Goal: Information Seeking & Learning: Learn about a topic

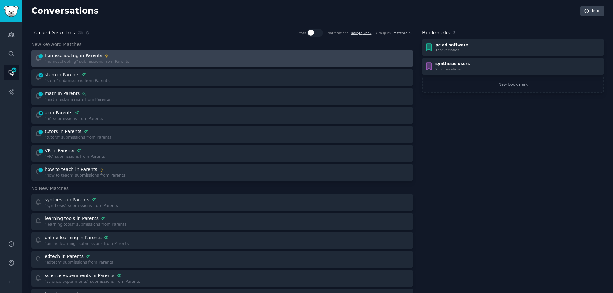
click at [165, 65] on div "1 homeschooling in Parents "homeschooling" submissions from Parents" at bounding box center [126, 58] width 183 height 12
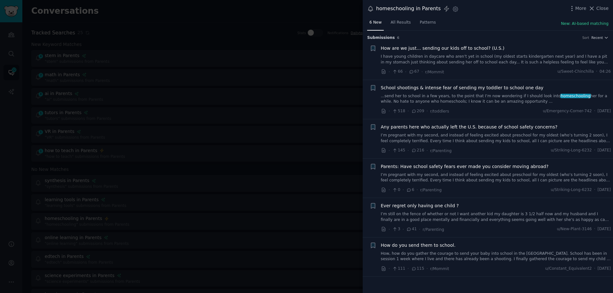
click at [438, 56] on link "I have young children in daycare who aren’t yet in school (my oldest starts kin…" at bounding box center [496, 59] width 230 height 11
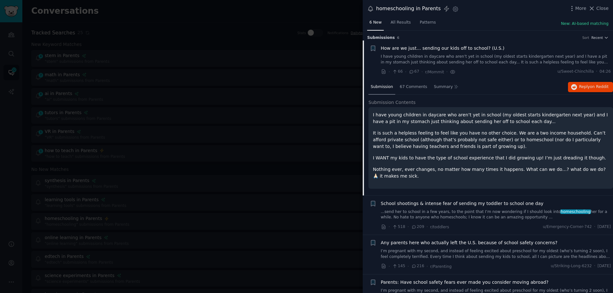
scroll to position [10, 0]
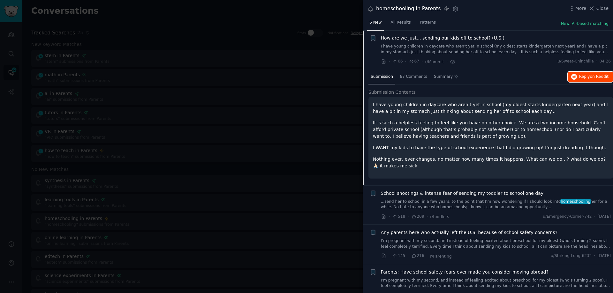
click at [592, 75] on span "on Reddit" at bounding box center [599, 76] width 19 height 4
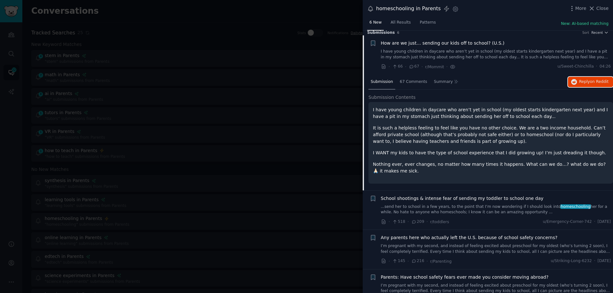
scroll to position [0, 0]
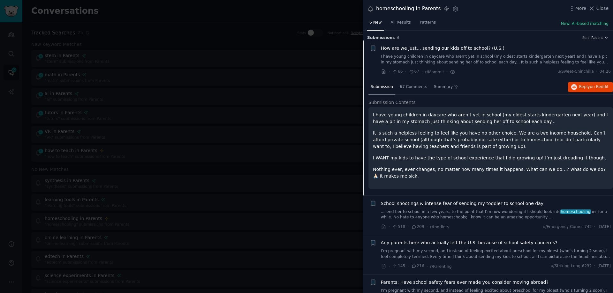
click at [145, 126] on div at bounding box center [306, 146] width 613 height 293
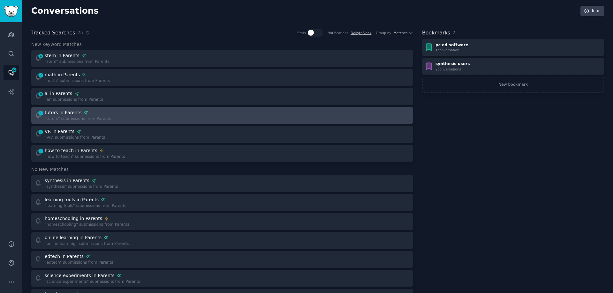
click at [117, 122] on link "1 tutors in Parents "tutors" submissions from Parents" at bounding box center [222, 115] width 382 height 17
